Goal: Navigation & Orientation: Go to known website

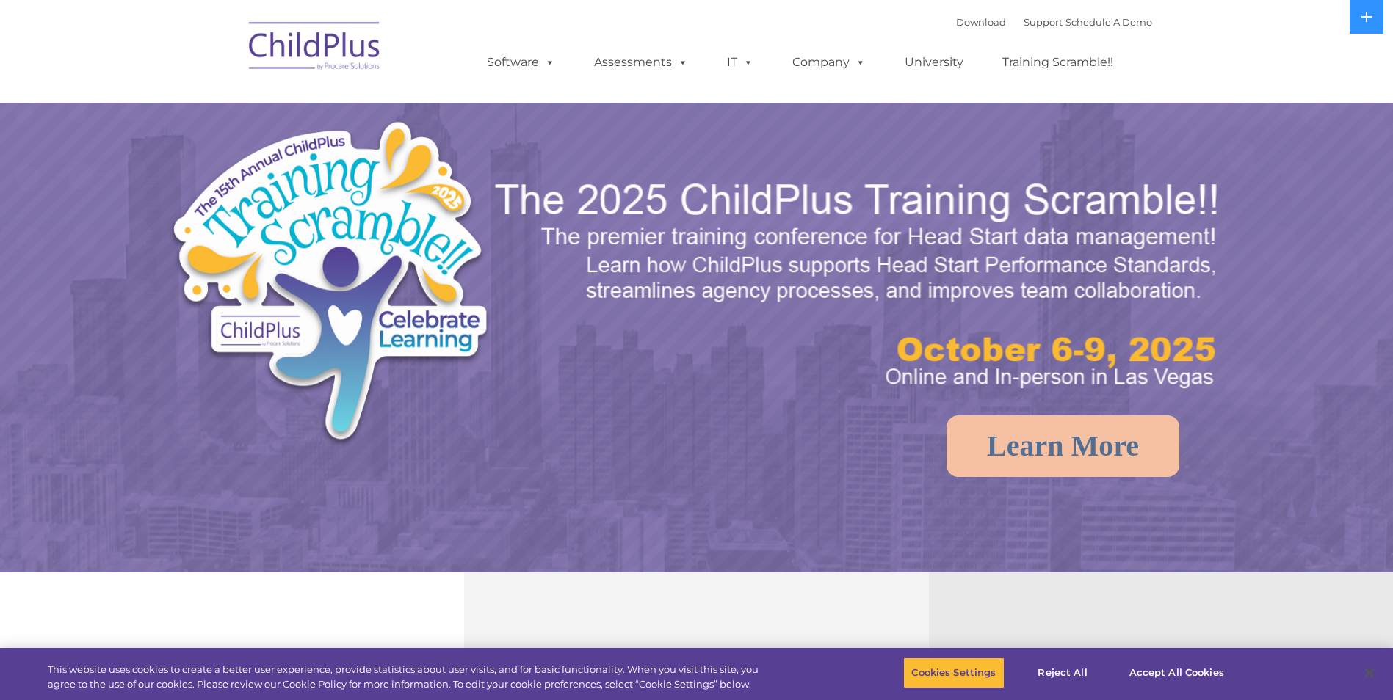
select select "MEDIUM"
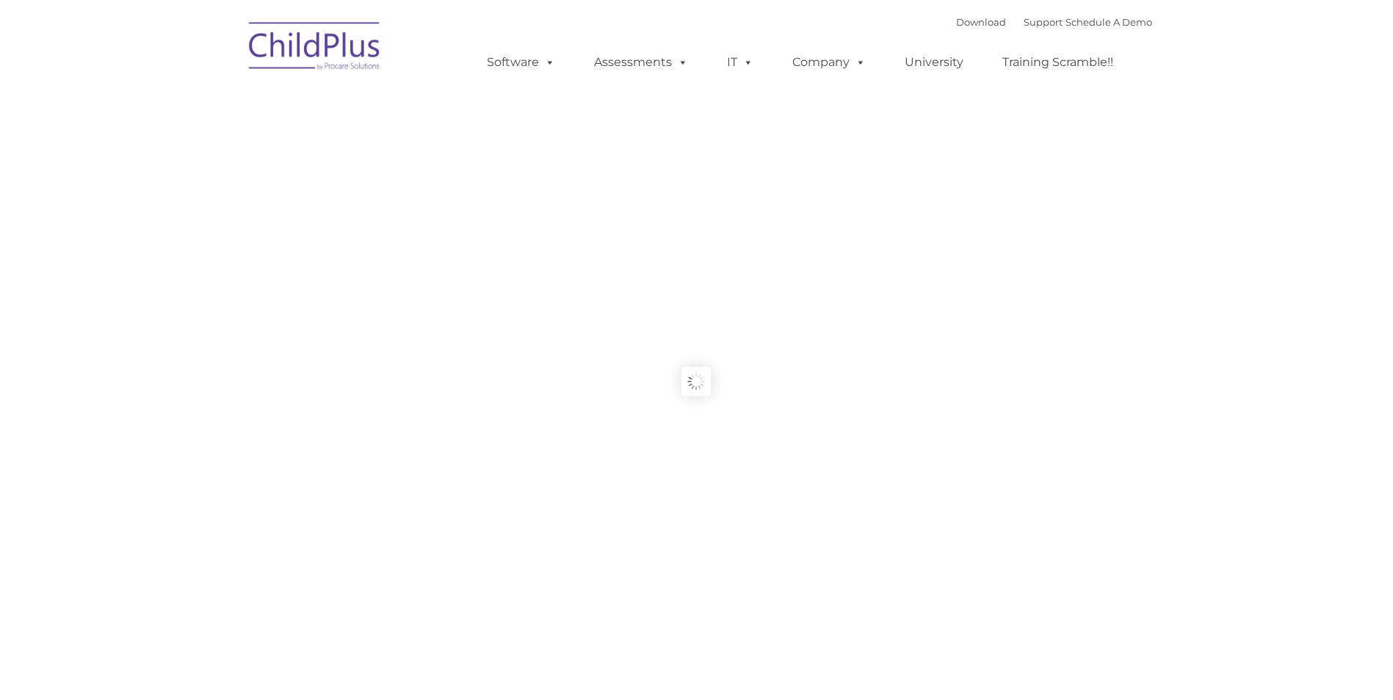
type input ""
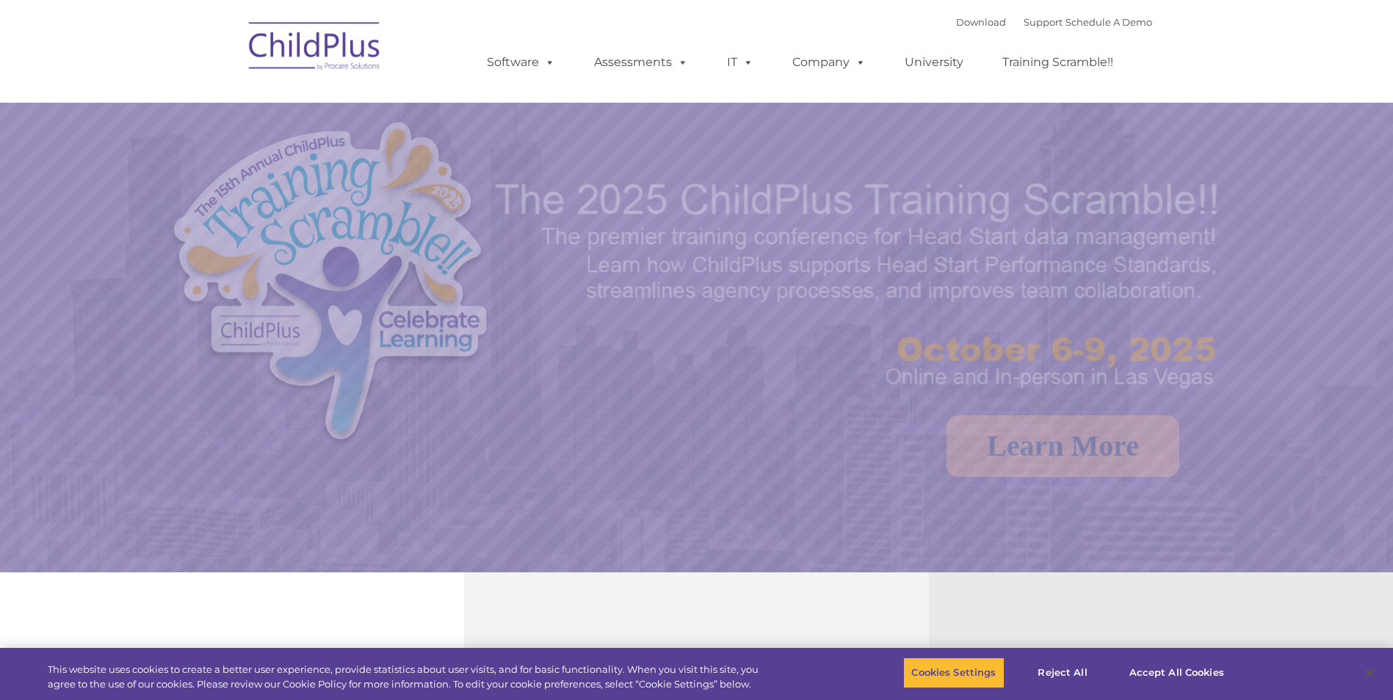
select select "MEDIUM"
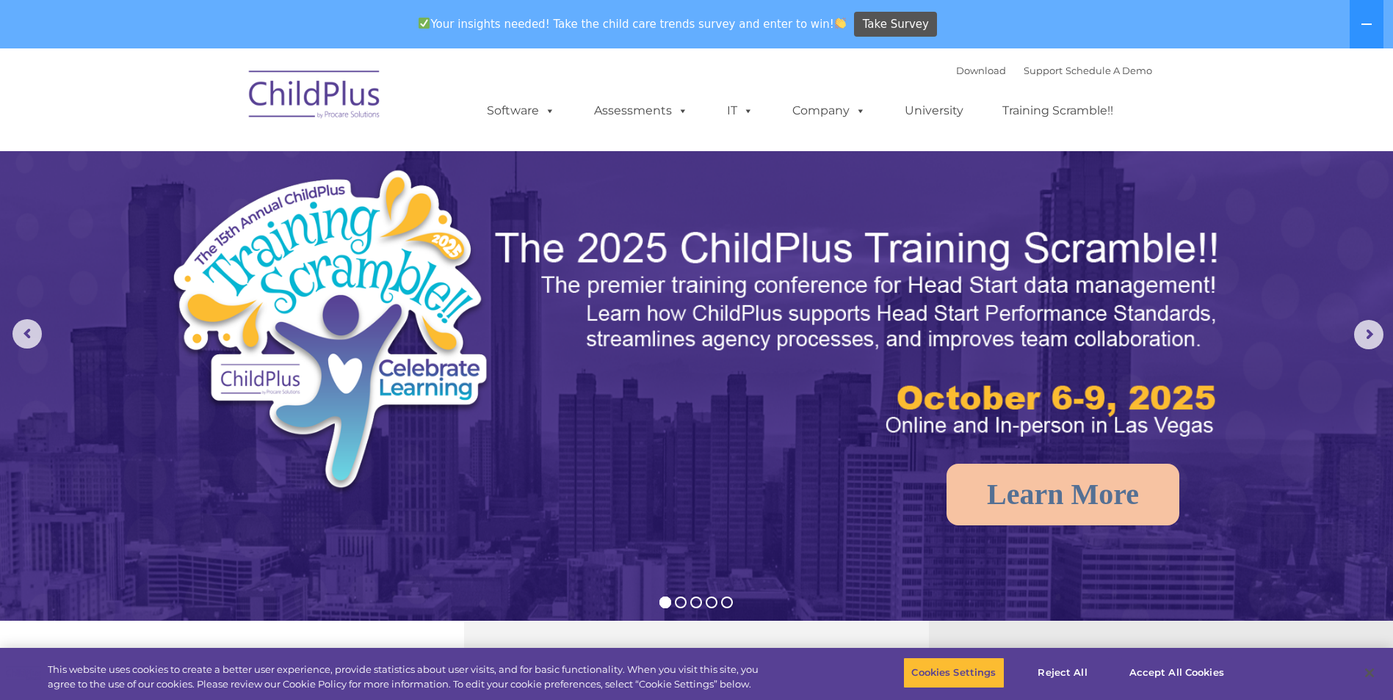
click at [333, 111] on img at bounding box center [315, 96] width 147 height 73
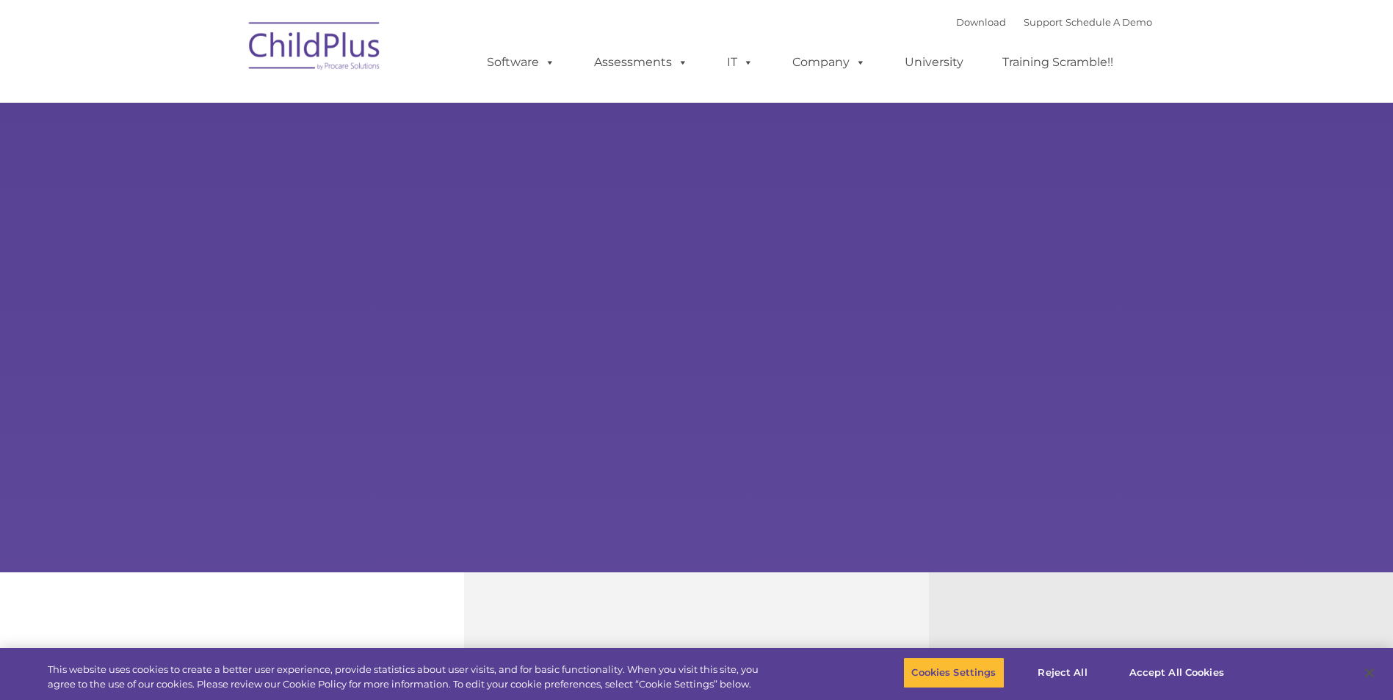
select select "MEDIUM"
